Goal: Information Seeking & Learning: Understand process/instructions

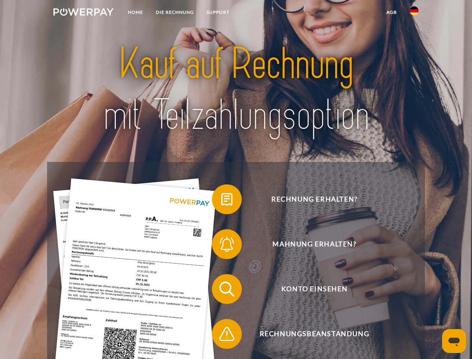
click at [83, 13] on img at bounding box center [83, 11] width 60 height 7
click at [414, 13] on img at bounding box center [413, 10] width 9 height 9
click at [391, 12] on link "agb" at bounding box center [391, 12] width 23 height 13
click at [221, 201] on span at bounding box center [215, 198] width 37 height 37
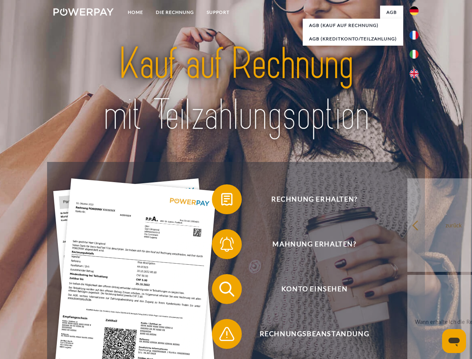
click at [221, 245] on span at bounding box center [215, 243] width 37 height 37
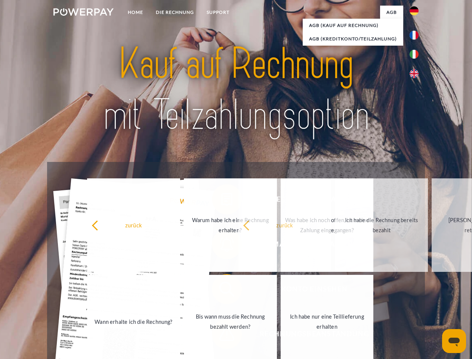
click at [221, 335] on span at bounding box center [215, 333] width 37 height 37
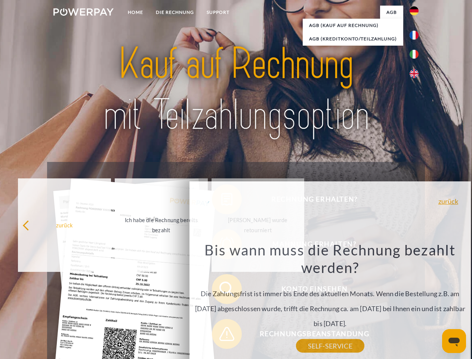
click at [454, 341] on icon "Messaging-Fenster öffnen" at bounding box center [453, 341] width 11 height 9
